Goal: Use online tool/utility: Utilize a website feature to perform a specific function

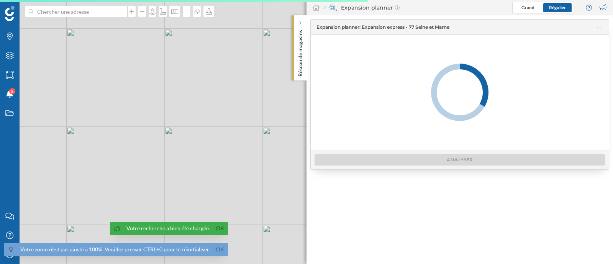
click at [220, 250] on link "Ok" at bounding box center [220, 249] width 12 height 9
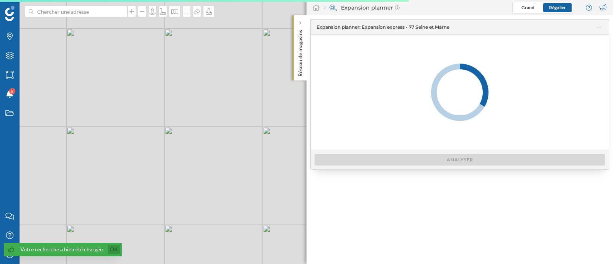
click at [115, 248] on link "Ok" at bounding box center [114, 249] width 12 height 9
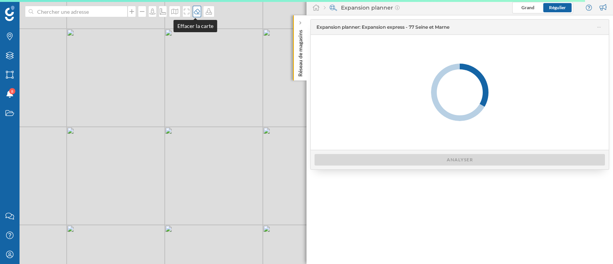
click at [196, 7] on div at bounding box center [197, 11] width 8 height 11
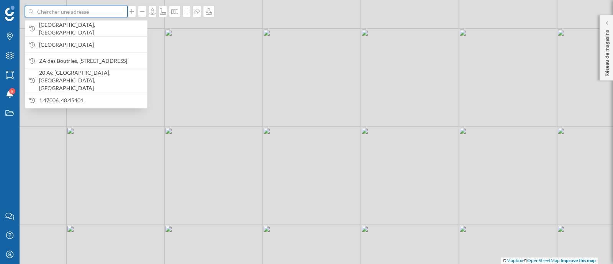
click at [107, 11] on input at bounding box center [76, 11] width 86 height 11
click at [205, 114] on div "© Mapbox © OpenStreetMap Improve this map" at bounding box center [306, 132] width 613 height 264
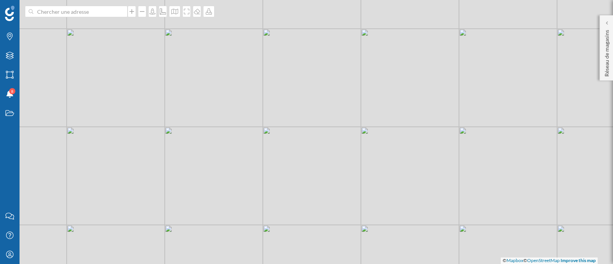
drag, startPoint x: 230, startPoint y: 92, endPoint x: 197, endPoint y: 100, distance: 34.5
click at [200, 99] on div "© Mapbox © OpenStreetMap Improve this map" at bounding box center [306, 132] width 613 height 264
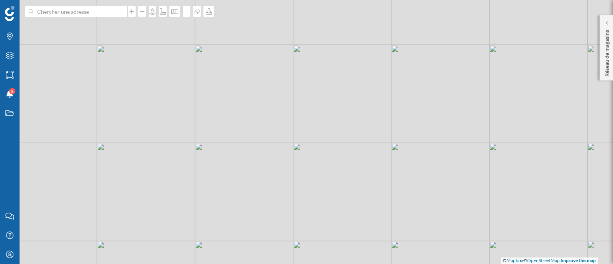
click at [109, 122] on div "© Mapbox © OpenStreetMap Improve this map" at bounding box center [306, 132] width 613 height 264
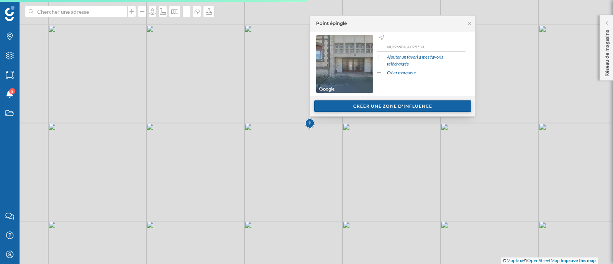
click at [345, 110] on div "Créer une zone d'influence" at bounding box center [392, 105] width 157 height 11
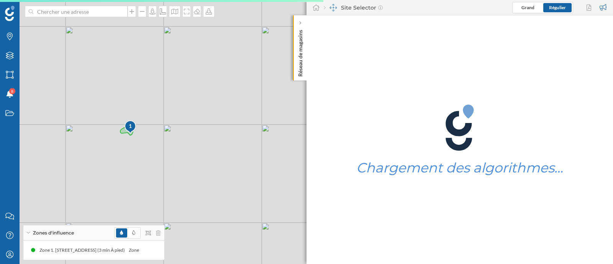
drag, startPoint x: 260, startPoint y: 107, endPoint x: 80, endPoint y: 108, distance: 179.4
click at [80, 108] on div "1 © Mapbox © OpenStreetMap Improve this map" at bounding box center [306, 132] width 613 height 264
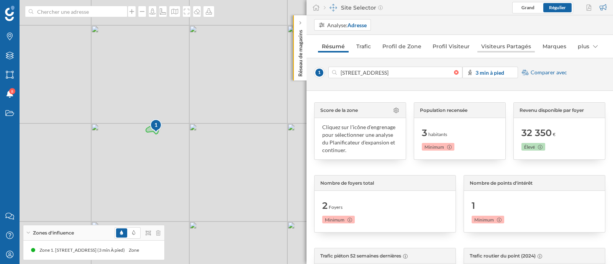
click at [523, 49] on link "Visiteurs Partagés" at bounding box center [506, 46] width 57 height 12
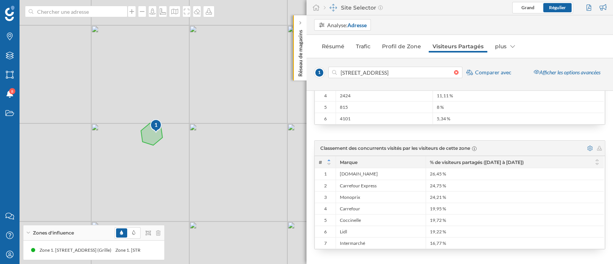
scroll to position [87, 0]
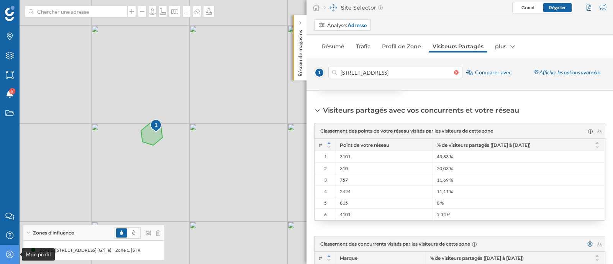
click at [5, 252] on icon "Mon profil" at bounding box center [10, 255] width 10 height 8
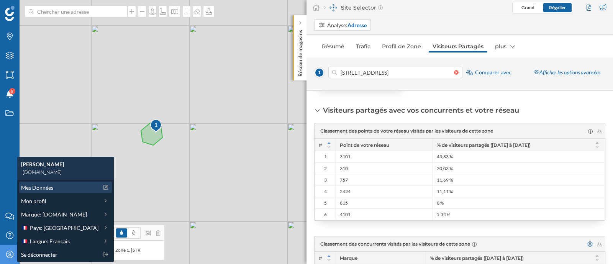
click at [54, 192] on div "Mes Données" at bounding box center [65, 187] width 93 height 11
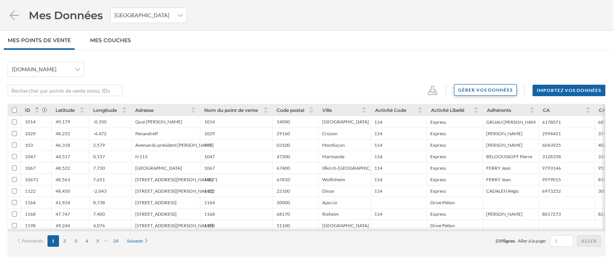
click at [495, 85] on div "Gérer vos données" at bounding box center [485, 89] width 63 height 11
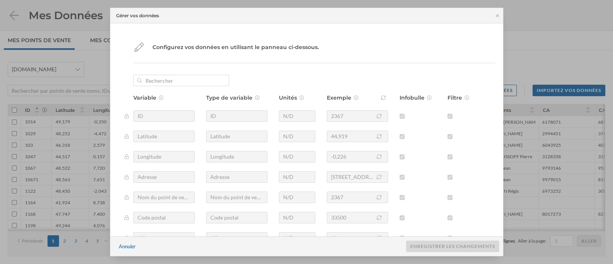
click at [148, 122] on div "Variable Type de variable Unités Exemple Infobulle Filtre ID ID N/D 2367 Latitu…" at bounding box center [314, 170] width 362 height 190
click at [138, 47] on icon at bounding box center [138, 47] width 11 height 9
click at [134, 243] on div "Annuler" at bounding box center [127, 246] width 26 height 11
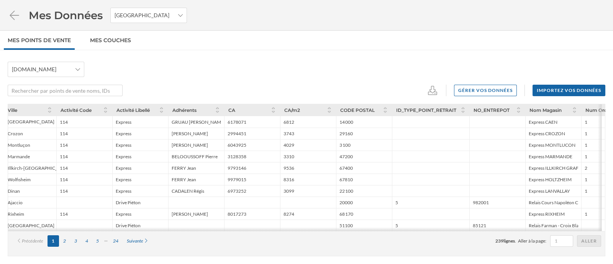
scroll to position [0, 325]
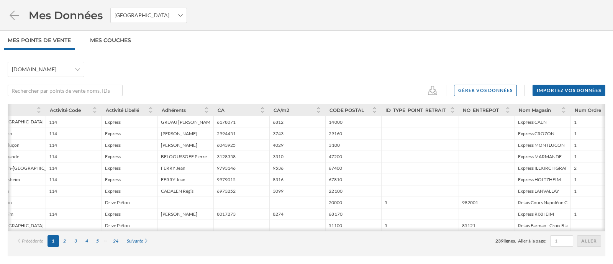
click at [8, 20] on li "Mes Données [GEOGRAPHIC_DATA]" at bounding box center [97, 15] width 179 height 15
click at [20, 13] on icon at bounding box center [14, 15] width 13 height 11
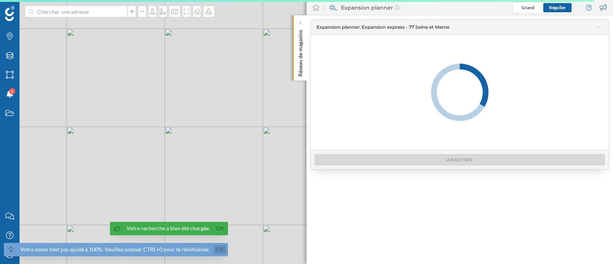
click at [218, 251] on link "Ok" at bounding box center [220, 249] width 12 height 9
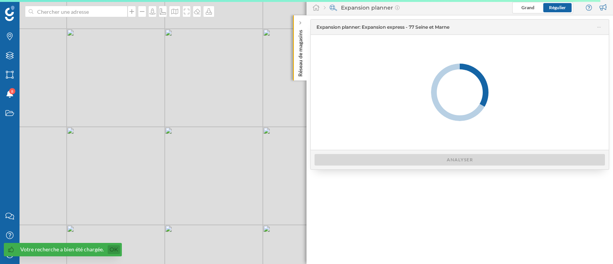
click at [109, 249] on link "Ok" at bounding box center [114, 249] width 12 height 9
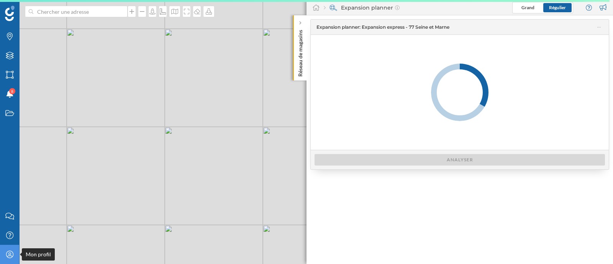
click at [12, 257] on icon "Mon profil" at bounding box center [10, 255] width 10 height 8
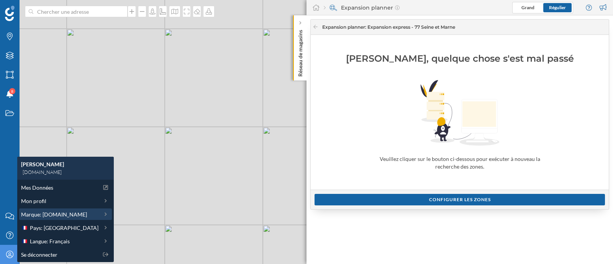
click at [66, 209] on div "Marque: E.Leclerc" at bounding box center [65, 214] width 93 height 11
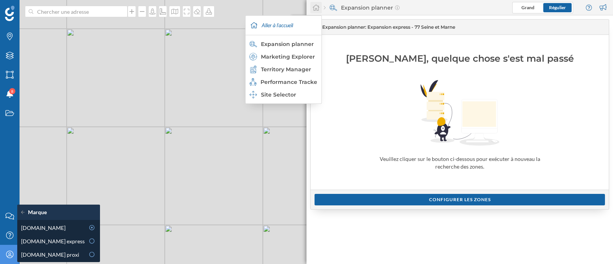
click at [317, 3] on div at bounding box center [315, 7] width 11 height 11
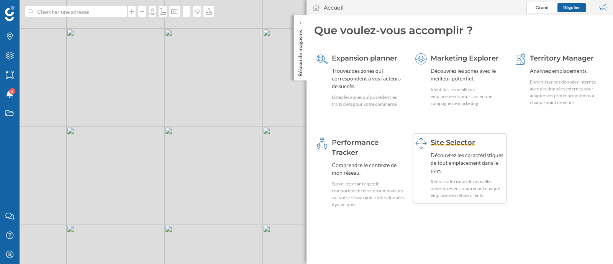
click at [438, 135] on div "Site Selector Découvrez les caractéristiques de tout emplacement dans le pays. …" at bounding box center [459, 168] width 93 height 70
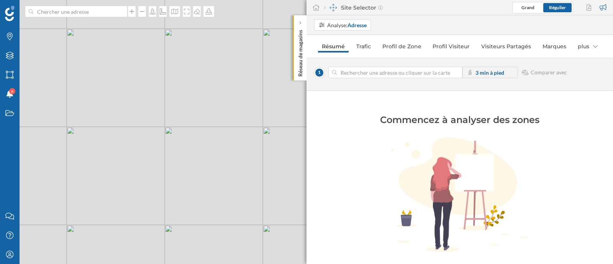
click at [207, 102] on div "© Mapbox © OpenStreetMap Improve this map" at bounding box center [306, 132] width 613 height 264
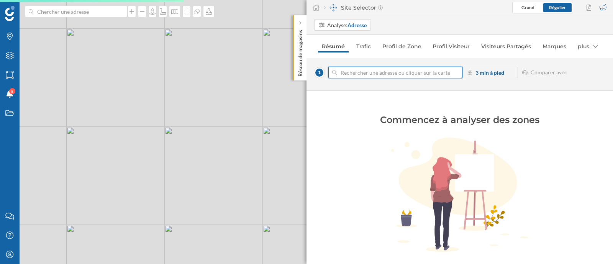
click at [369, 72] on input at bounding box center [395, 72] width 117 height 11
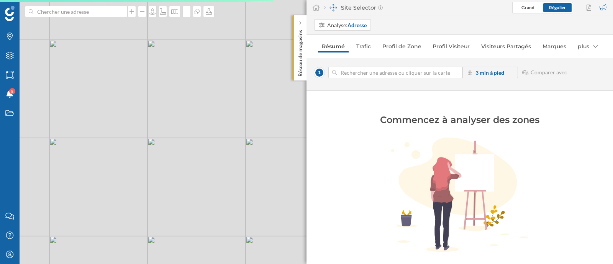
click at [182, 116] on div "© Mapbox © OpenStreetMap Improve this map" at bounding box center [306, 132] width 613 height 264
click at [351, 72] on input at bounding box center [395, 72] width 117 height 11
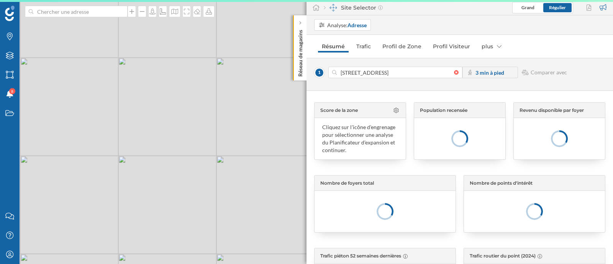
click at [212, 99] on div "© Mapbox © OpenStreetMap Improve this map" at bounding box center [306, 132] width 613 height 264
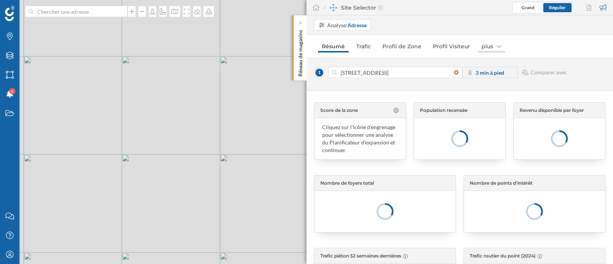
click at [493, 42] on div "plus" at bounding box center [492, 46] width 28 height 12
click at [499, 59] on div "Visiteurs Partagés" at bounding box center [497, 62] width 43 height 7
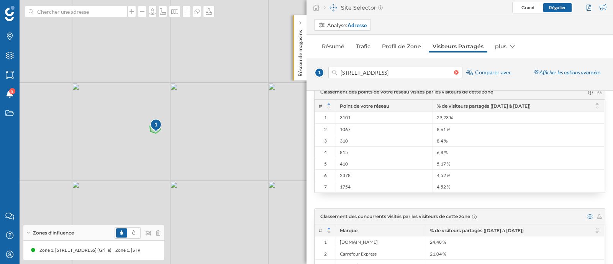
scroll to position [126, 0]
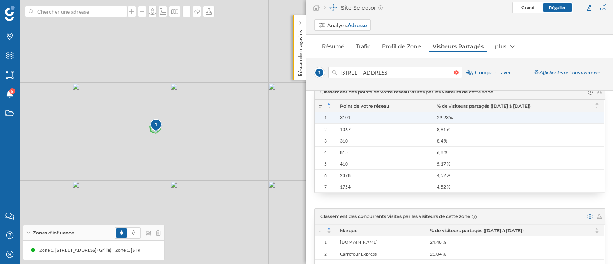
click at [367, 121] on div "3101" at bounding box center [384, 117] width 97 height 11
click at [326, 119] on div "1" at bounding box center [325, 117] width 21 height 11
click at [365, 118] on div "3101" at bounding box center [384, 117] width 97 height 11
